Goal: Task Accomplishment & Management: Manage account settings

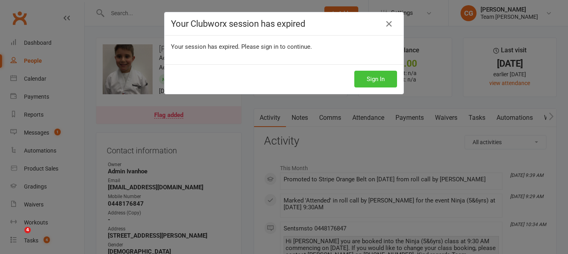
click at [380, 78] on button "Sign In" at bounding box center [376, 79] width 43 height 17
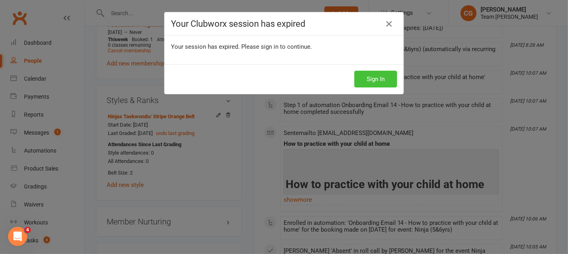
scroll to position [635, 0]
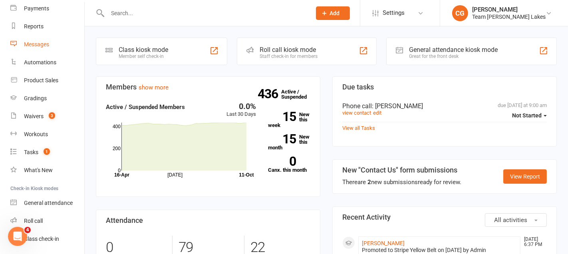
scroll to position [93, 0]
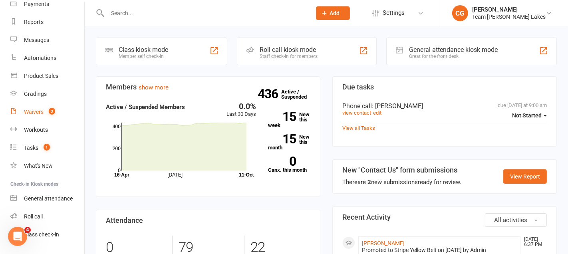
click at [37, 113] on div "Waivers" at bounding box center [34, 112] width 20 height 6
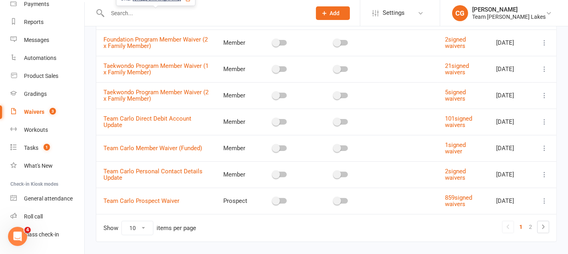
scroll to position [180, 0]
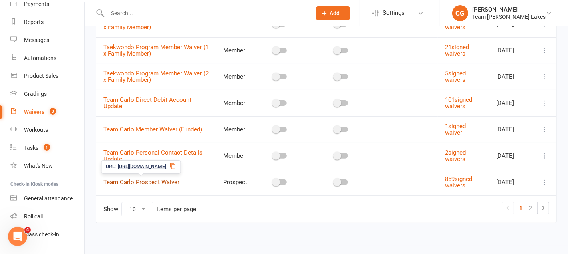
click at [155, 180] on link "Team Carlo Prospect Waiver" at bounding box center [142, 182] width 76 height 7
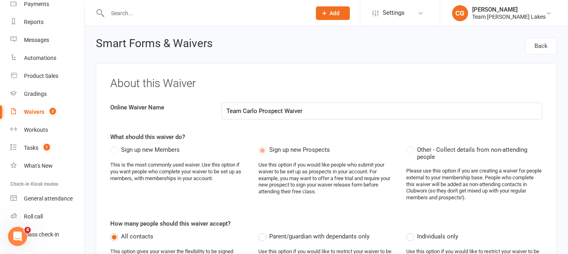
select select "applies_to_all_signees"
select select "copy_answers_for_all_signees"
select select "checkbox"
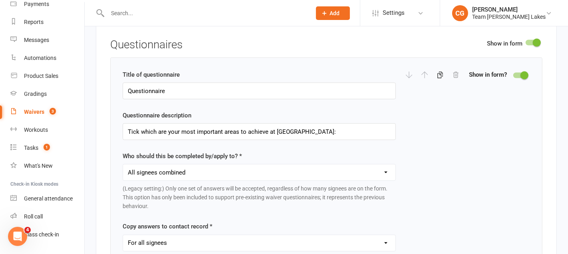
scroll to position [1071, 0]
click at [233, 124] on input "Tick which are your most important areas to achieve at [GEOGRAPHIC_DATA]:" at bounding box center [259, 132] width 273 height 17
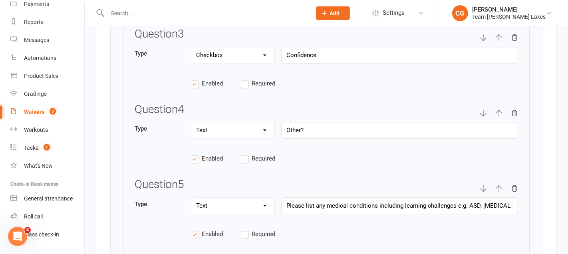
scroll to position [1460, 0]
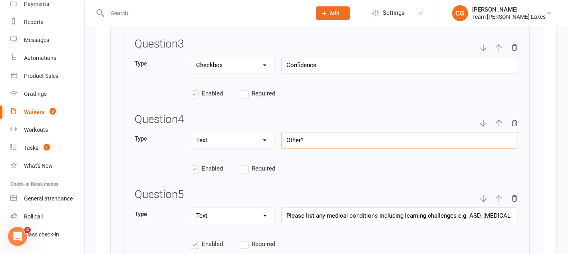
click at [311, 132] on input "Other?" at bounding box center [399, 140] width 237 height 17
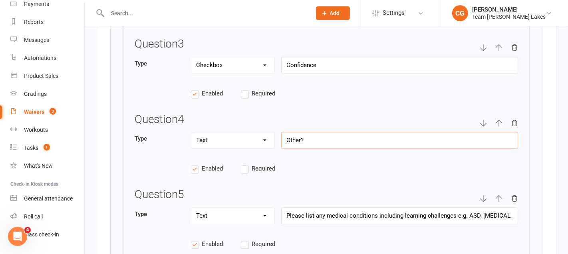
click at [311, 132] on input "Other?" at bounding box center [399, 140] width 237 height 17
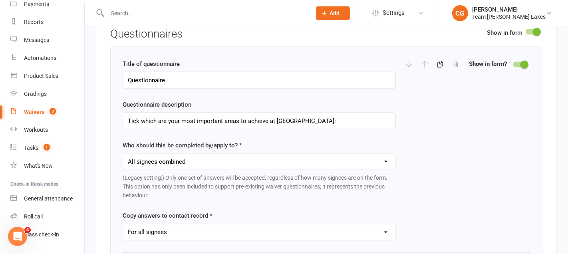
scroll to position [1060, 0]
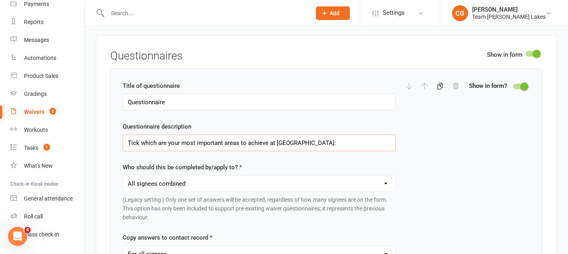
click at [219, 136] on input "Tick which are your most important areas to achieve at [GEOGRAPHIC_DATA]:" at bounding box center [259, 143] width 273 height 17
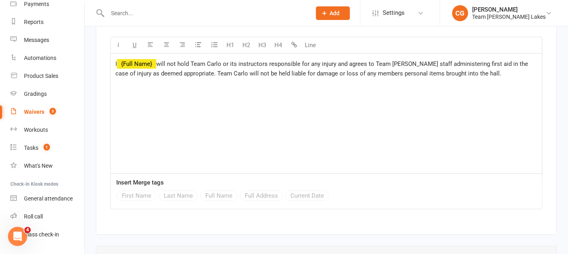
scroll to position [2627, 0]
